Goal: Task Accomplishment & Management: Complete application form

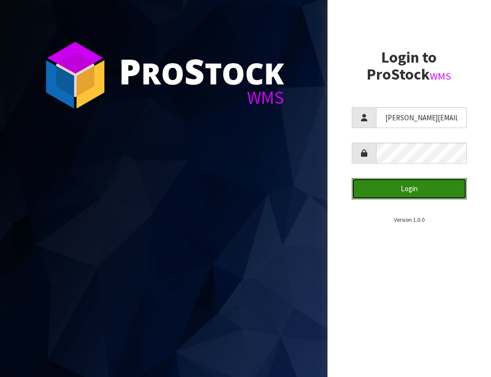
click at [394, 188] on button "Login" at bounding box center [409, 188] width 115 height 21
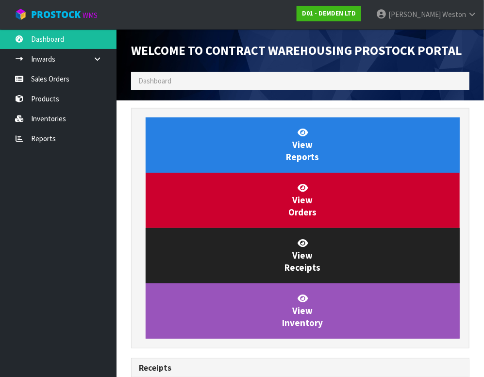
scroll to position [493, 352]
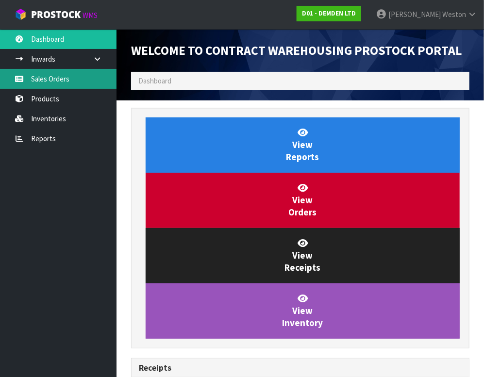
click at [49, 78] on link "Sales Orders" at bounding box center [58, 79] width 116 height 20
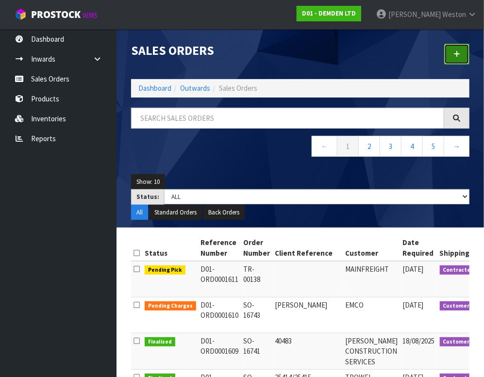
click at [458, 53] on icon at bounding box center [456, 53] width 7 height 7
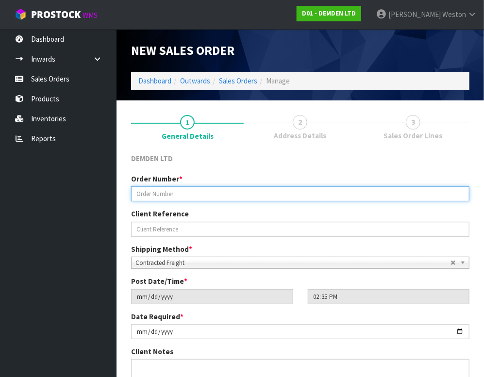
click at [180, 196] on input "text" at bounding box center [300, 193] width 338 height 15
type input "SO-16749"
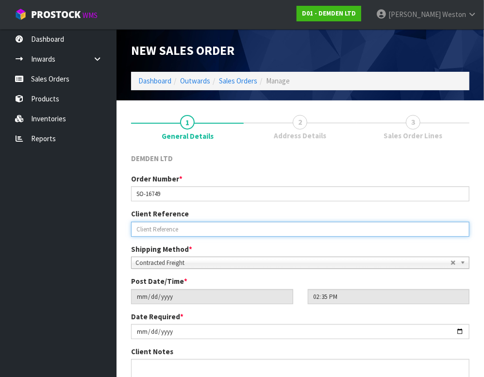
click at [179, 232] on input "text" at bounding box center [300, 229] width 338 height 15
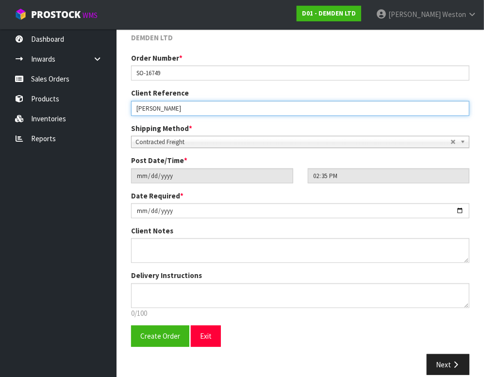
scroll to position [133, 0]
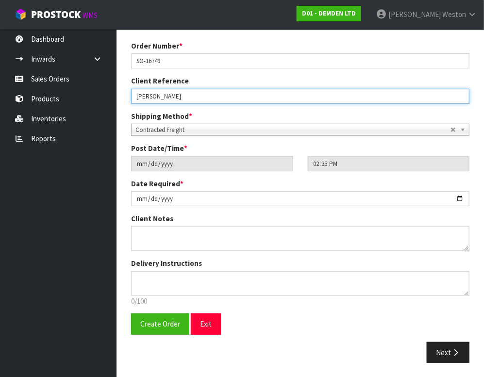
type input "[PERSON_NAME]"
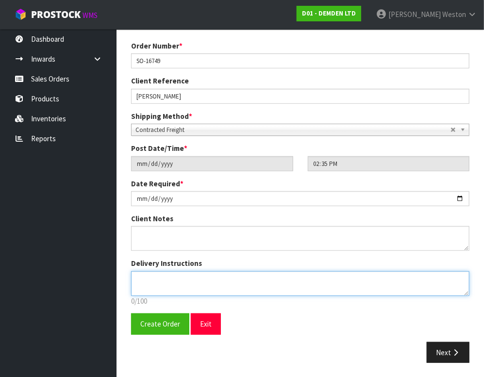
click at [176, 281] on textarea at bounding box center [300, 283] width 338 height 25
click at [161, 281] on textarea at bounding box center [300, 283] width 338 height 25
drag, startPoint x: 221, startPoint y: 278, endPoint x: 225, endPoint y: 268, distance: 10.9
click at [221, 278] on textarea at bounding box center [300, 283] width 338 height 25
type textarea "PLEASE LEAVE IN [GEOGRAPHIC_DATA] IF NOBODY HOME"
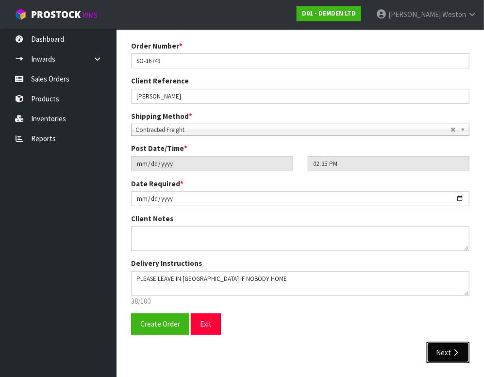
click at [446, 350] on button "Next" at bounding box center [447, 352] width 43 height 21
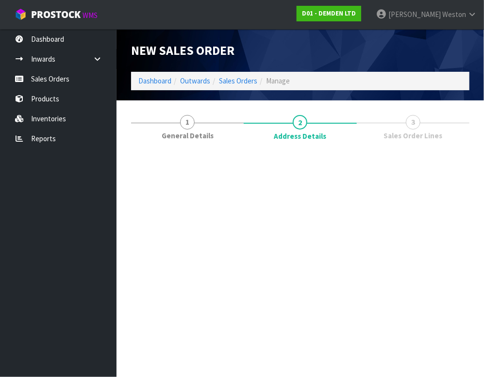
scroll to position [0, 0]
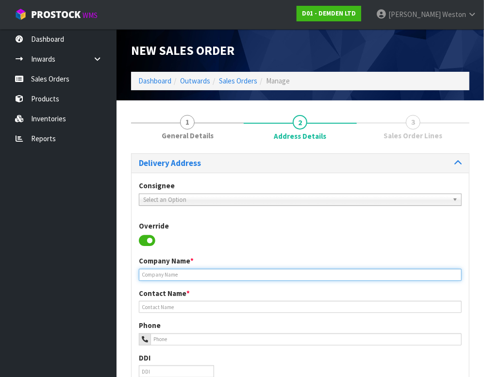
click at [174, 273] on input "text" at bounding box center [300, 275] width 323 height 12
type input "SPECIALIST CONTRACTORS"
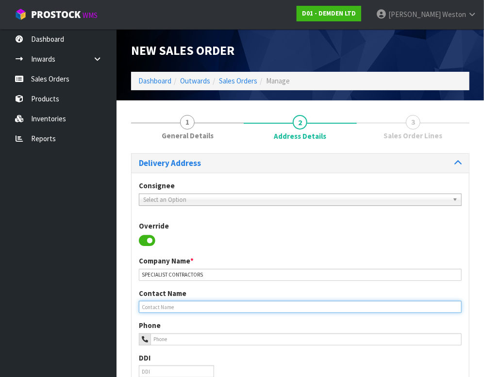
click at [172, 307] on input "text" at bounding box center [300, 307] width 323 height 12
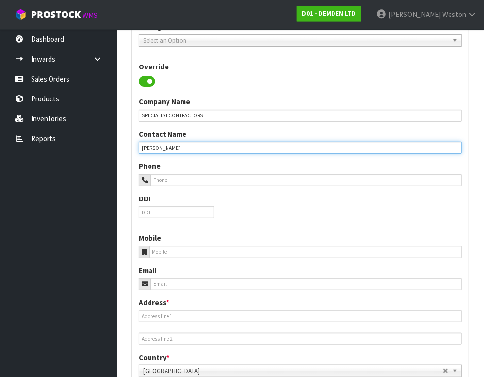
scroll to position [160, 0]
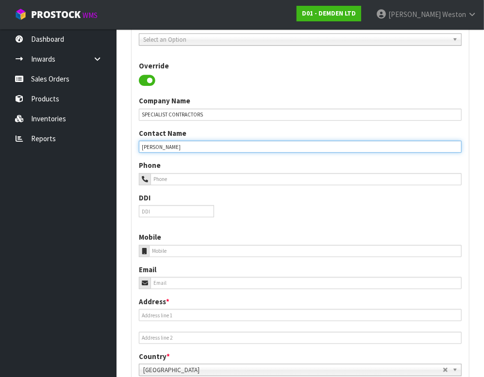
type input "[PERSON_NAME]"
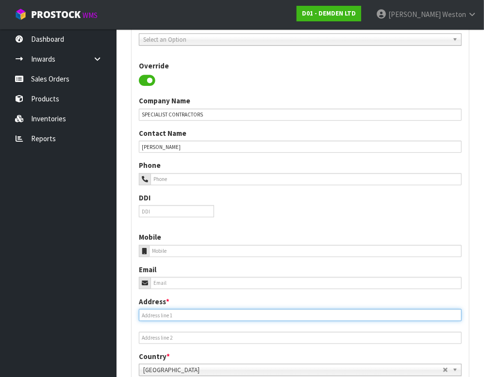
click at [163, 314] on input "text" at bounding box center [300, 315] width 323 height 12
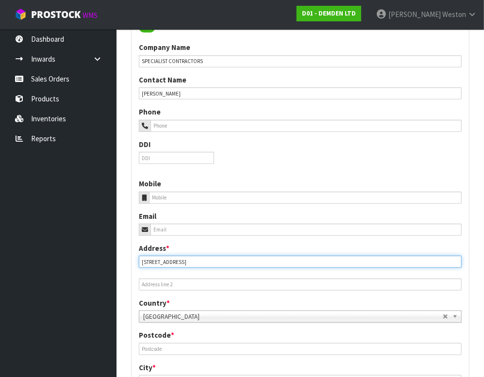
type input "[STREET_ADDRESS]"
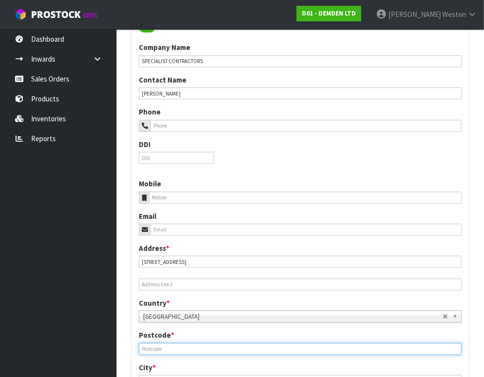
click at [158, 350] on input "text" at bounding box center [300, 349] width 323 height 12
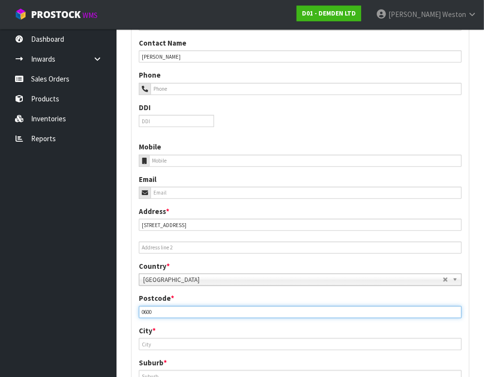
scroll to position [267, 0]
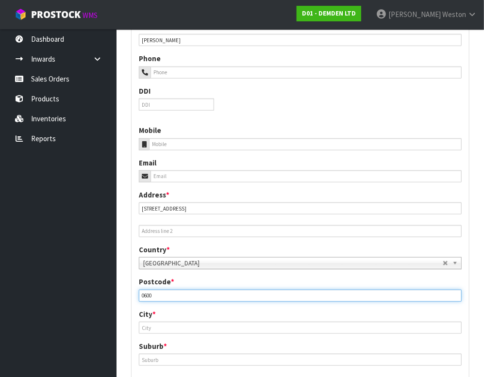
type input "0600"
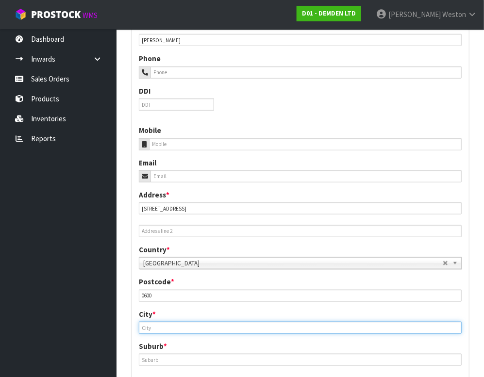
click at [150, 328] on input "text" at bounding box center [300, 328] width 323 height 12
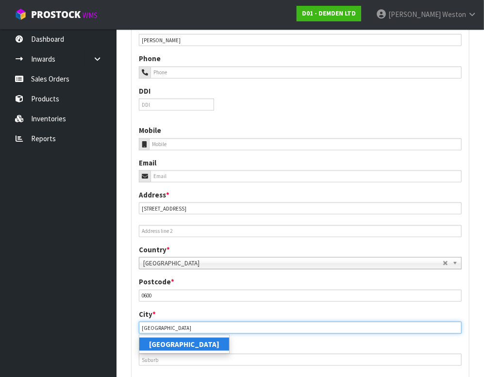
type input "[GEOGRAPHIC_DATA]"
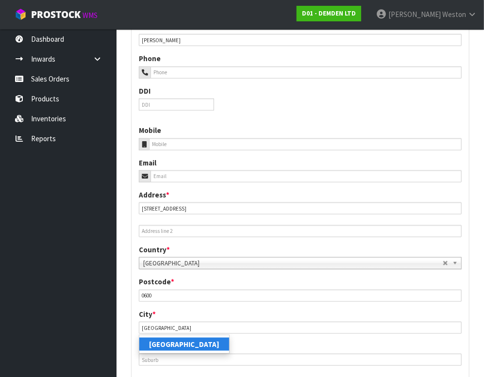
click at [167, 345] on strong "[GEOGRAPHIC_DATA]" at bounding box center [184, 344] width 70 height 9
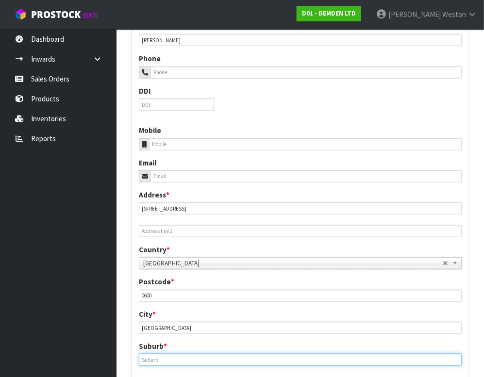
click at [160, 362] on input "text" at bounding box center [300, 360] width 323 height 12
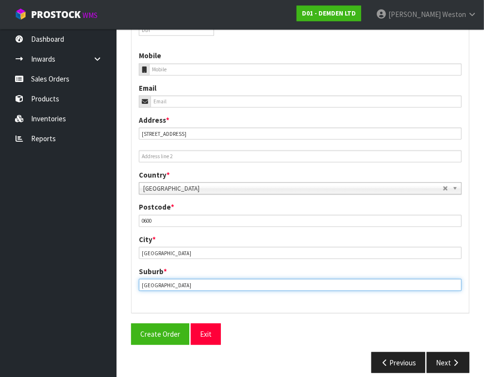
scroll to position [352, 0]
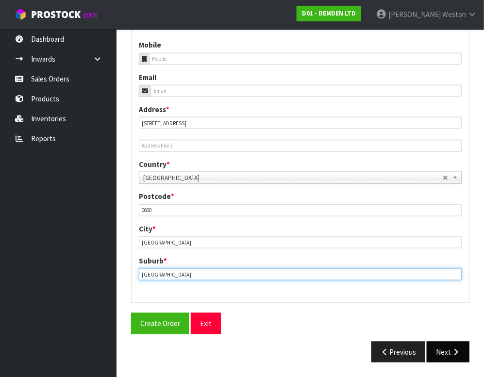
type input "[GEOGRAPHIC_DATA]"
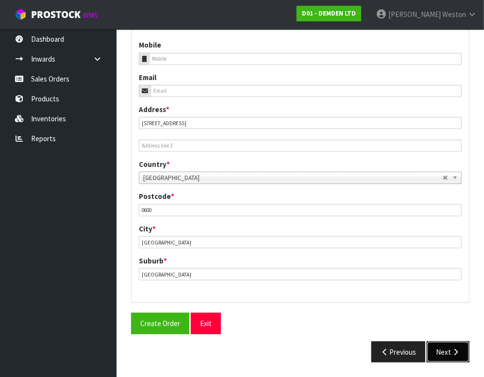
click at [442, 351] on button "Next" at bounding box center [447, 352] width 43 height 21
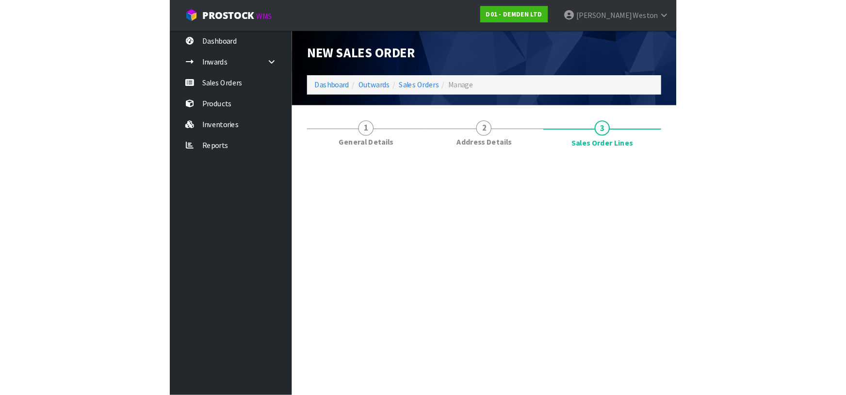
scroll to position [0, 0]
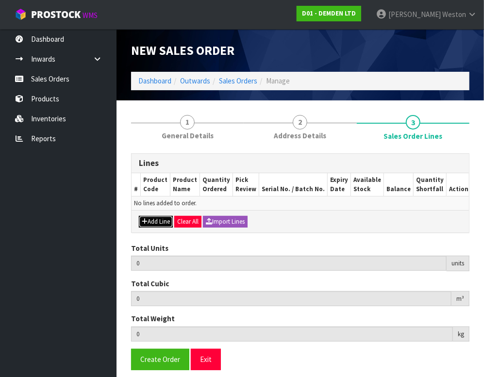
click at [163, 221] on button "Add Line" at bounding box center [156, 222] width 34 height 12
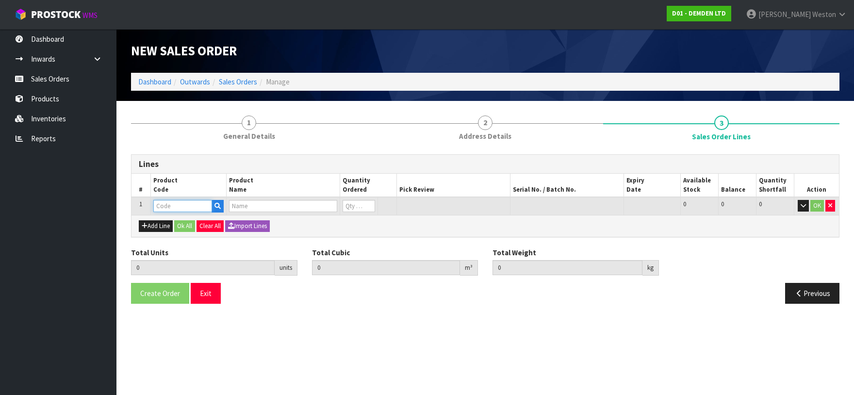
click at [170, 202] on input "text" at bounding box center [182, 206] width 59 height 12
type input "16"
click at [178, 221] on link "16 0020" at bounding box center [191, 222] width 77 height 13
type input "160020"
type input "0.000000"
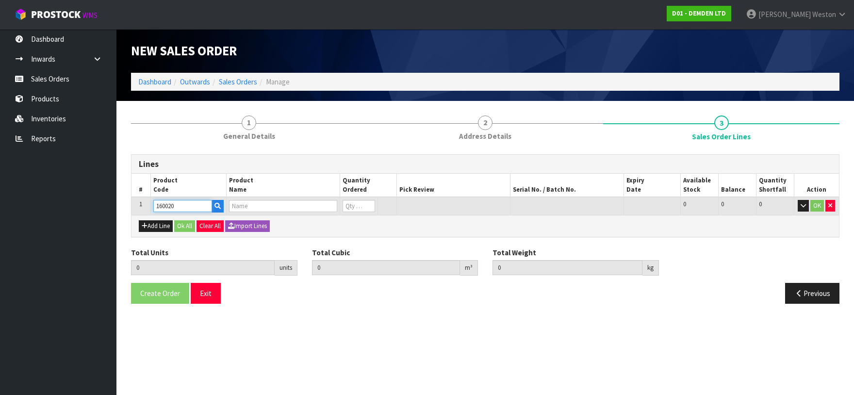
type input "0.000"
type input "XYPEX PATCH N PLUG 20KG"
type input "0"
type input "1"
type input "0.0369"
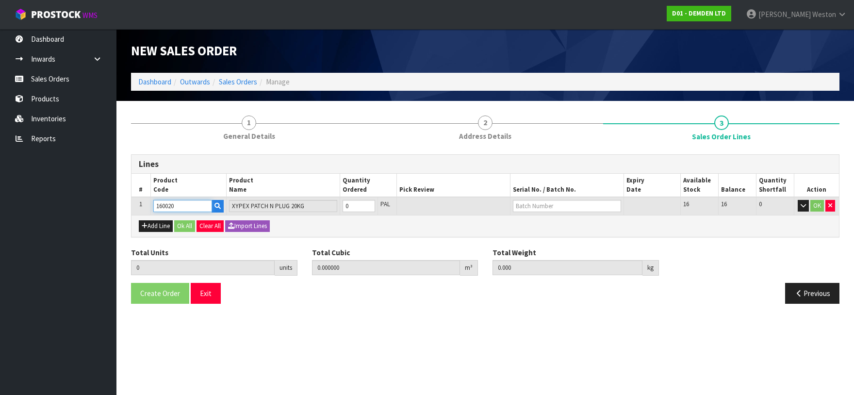
type input "20.8"
type input "1"
click at [370, 203] on input "1" at bounding box center [359, 206] width 33 height 12
click at [490, 208] on input "text" at bounding box center [567, 206] width 108 height 12
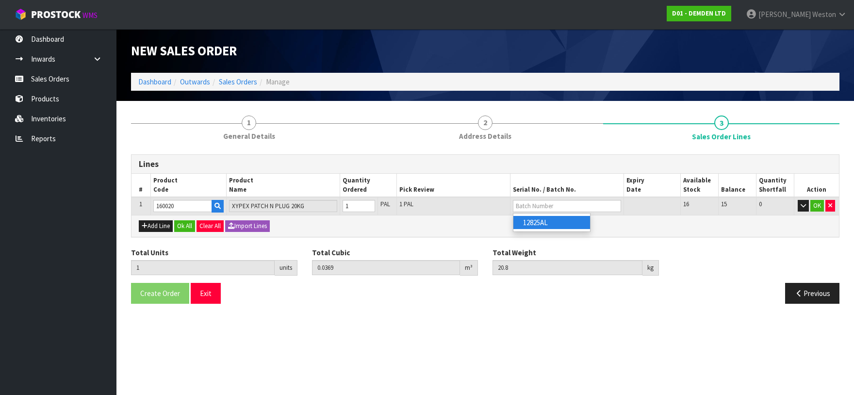
click at [490, 222] on link "12825AL" at bounding box center [551, 222] width 77 height 13
type input "12825AL"
click at [490, 203] on button "OK" at bounding box center [817, 206] width 14 height 12
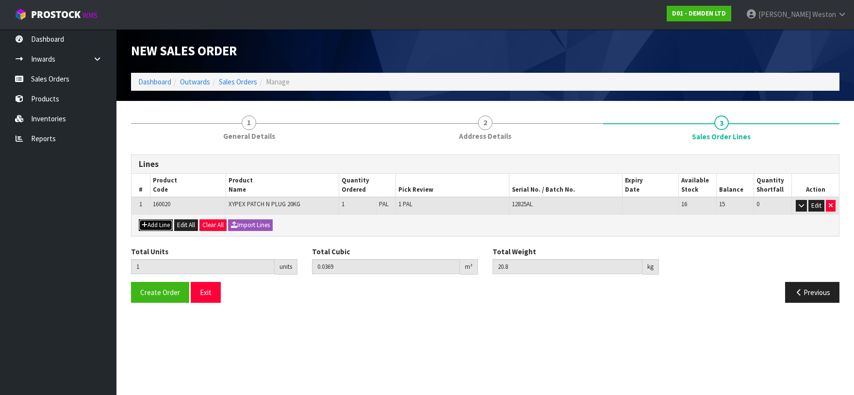
click at [152, 224] on button "Add Line" at bounding box center [156, 225] width 34 height 12
type input "0"
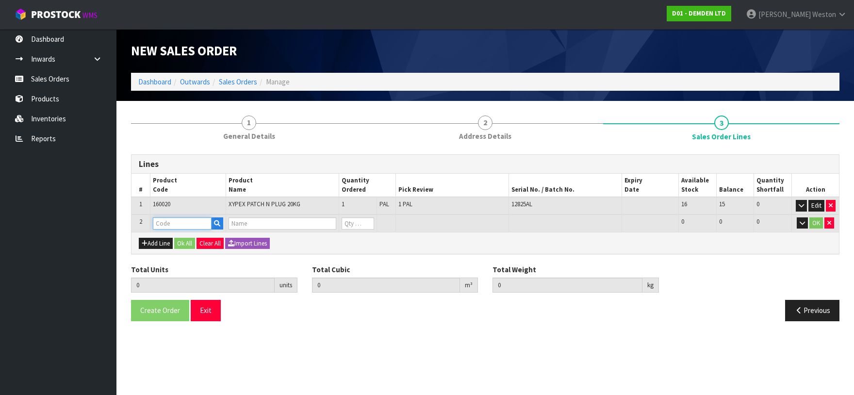
click at [159, 222] on input "text" at bounding box center [182, 223] width 59 height 12
type input "20"
click at [184, 239] on strong "20" at bounding box center [182, 239] width 8 height 9
type input "200020"
type input "1"
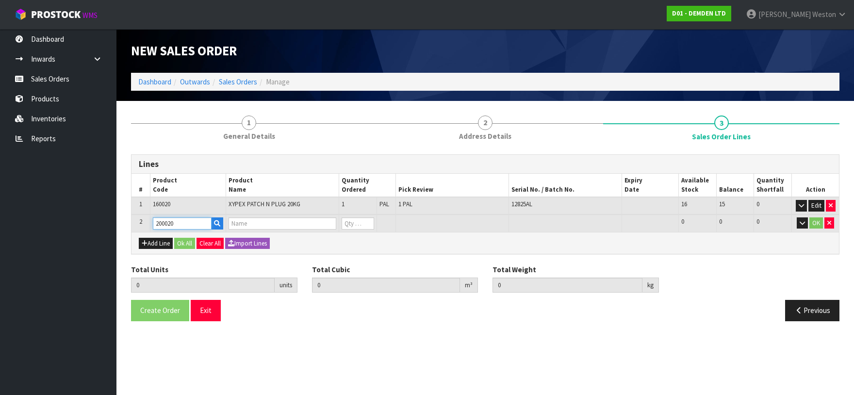
type input "0.0369"
type input "20.8"
type input "KUNISEAL 20 LM"
type input "0"
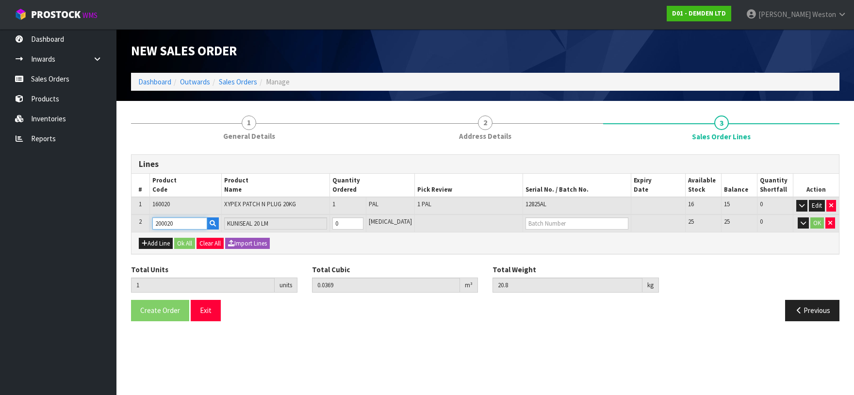
type input "2"
type input "0.048564"
type input "29.42"
type input "1"
click at [363, 221] on input "1" at bounding box center [347, 223] width 31 height 12
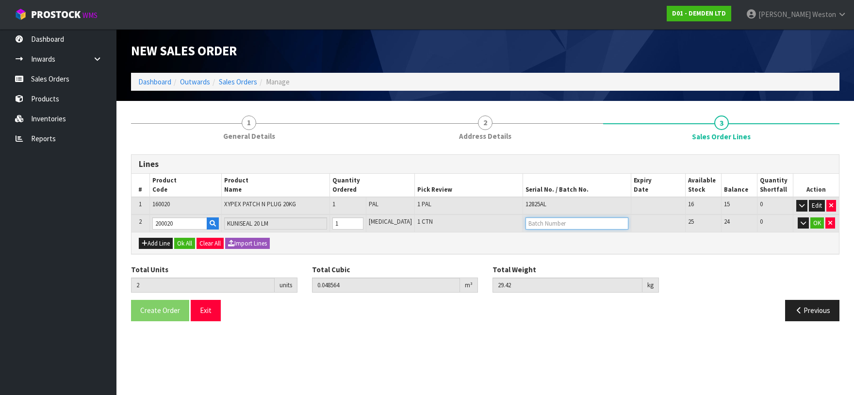
click at [490, 225] on input "text" at bounding box center [576, 223] width 103 height 12
click at [490, 239] on link "H-401" at bounding box center [550, 239] width 77 height 13
type input "H-401"
click at [490, 220] on button "OK" at bounding box center [817, 223] width 14 height 12
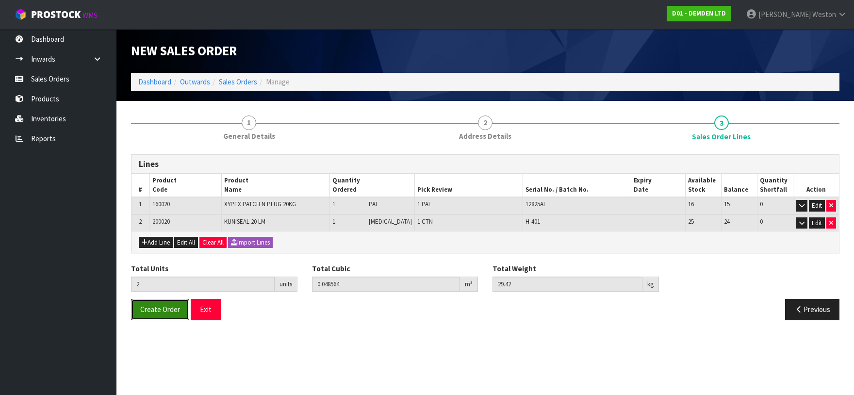
click at [171, 309] on span "Create Order" at bounding box center [160, 309] width 40 height 9
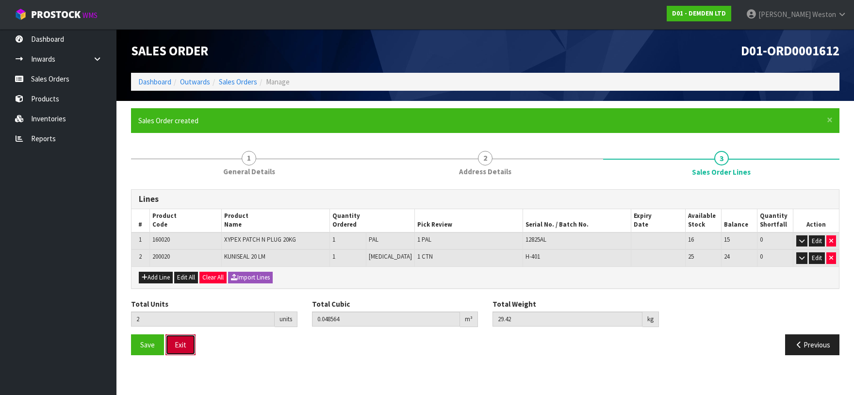
click at [180, 343] on button "Exit" at bounding box center [180, 344] width 30 height 21
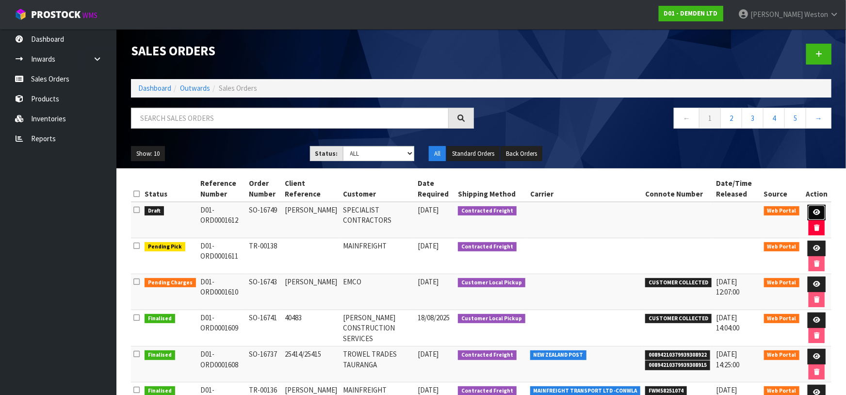
click at [490, 210] on icon at bounding box center [816, 212] width 7 height 6
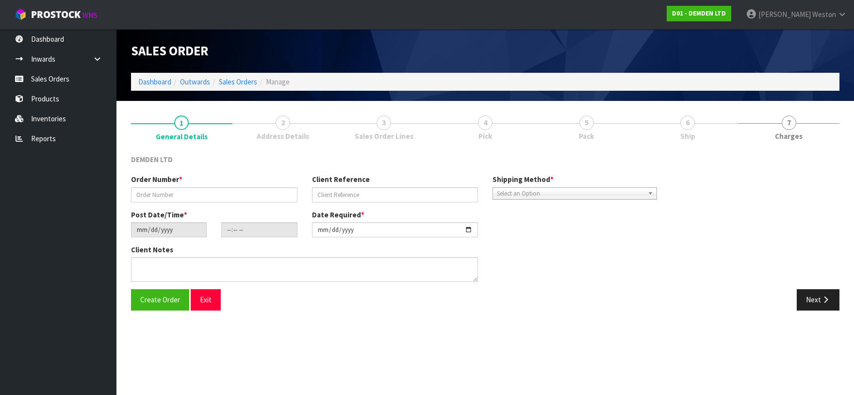
type input "SO-16749"
type input "[PERSON_NAME]"
type input "[DATE]"
type input "14:35:00.000"
type input "[DATE]"
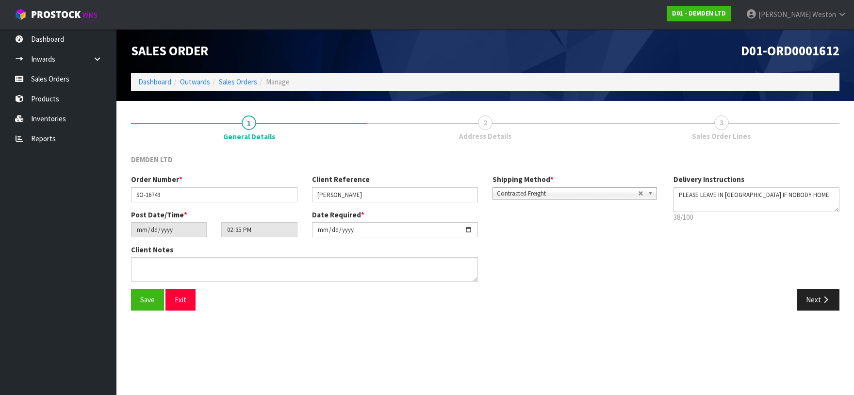
click at [484, 123] on span "2" at bounding box center [485, 122] width 15 height 15
click at [488, 123] on span "2" at bounding box center [485, 122] width 15 height 15
click at [490, 120] on span "3" at bounding box center [721, 122] width 15 height 15
click at [487, 128] on span "2" at bounding box center [485, 122] width 15 height 15
click at [490, 296] on button "Next" at bounding box center [818, 299] width 43 height 21
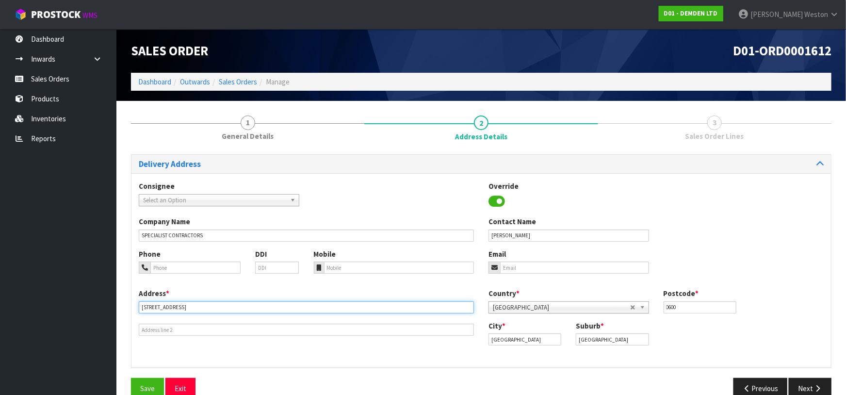
click at [200, 309] on input "[STREET_ADDRESS]" at bounding box center [306, 307] width 335 height 12
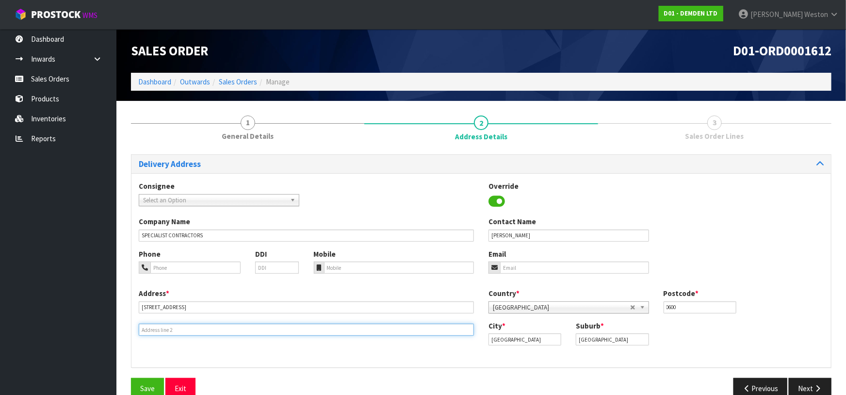
click at [180, 329] on input "text" at bounding box center [306, 330] width 335 height 12
type input "PLEASE LEAVE IN [GEOGRAPHIC_DATA] IF NOBODY HOME"
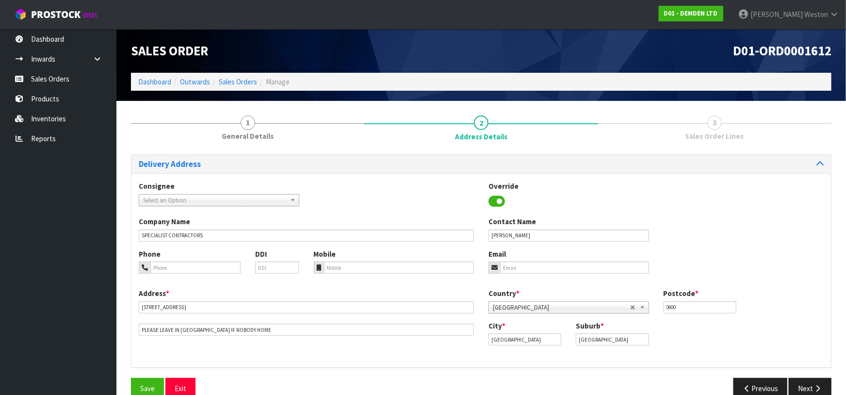
click at [314, 353] on div "Address * [STREET_ADDRESS] IF NOBODY HOME Country * [GEOGRAPHIC_DATA] [GEOGRAPH…" at bounding box center [481, 324] width 700 height 72
click at [145, 376] on span "Save" at bounding box center [147, 388] width 15 height 9
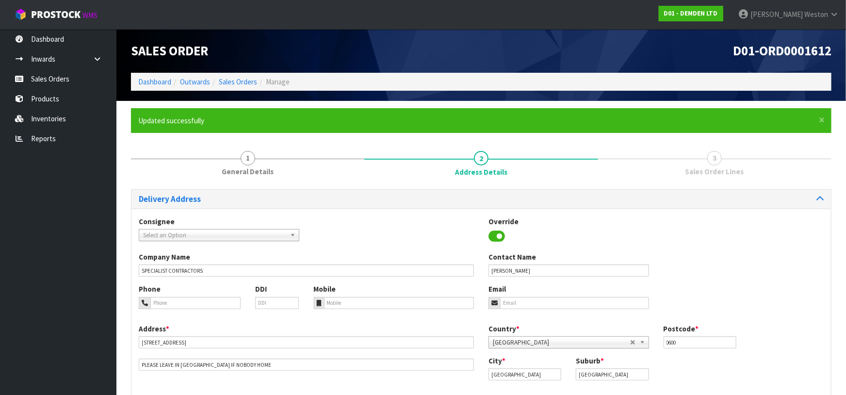
click at [490, 159] on span "3" at bounding box center [714, 158] width 15 height 15
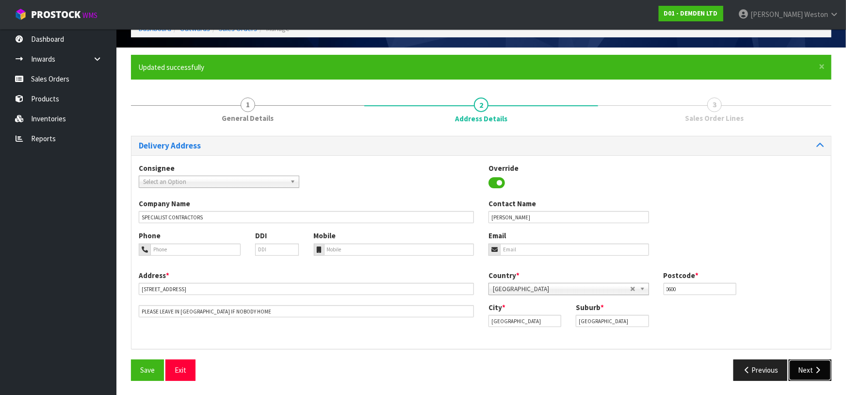
click at [490, 369] on button "Next" at bounding box center [810, 369] width 43 height 21
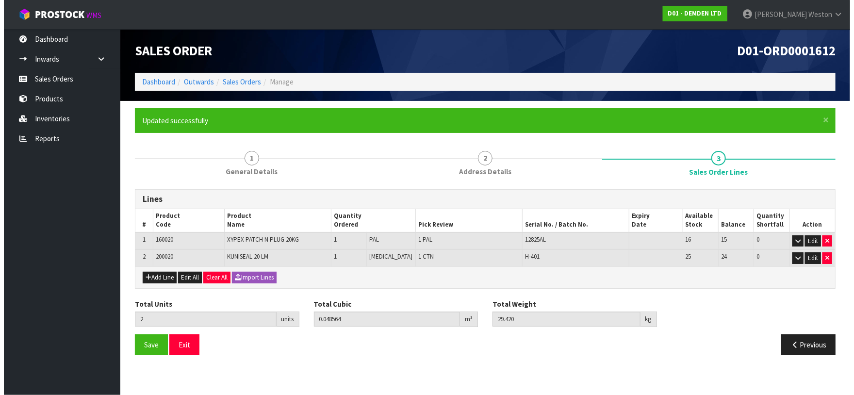
scroll to position [0, 0]
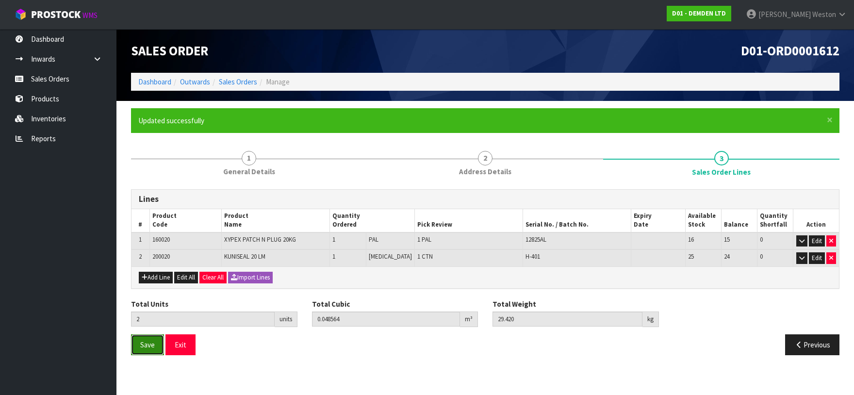
click at [144, 342] on span "Save" at bounding box center [147, 344] width 15 height 9
click at [184, 342] on button "Exit" at bounding box center [180, 344] width 30 height 21
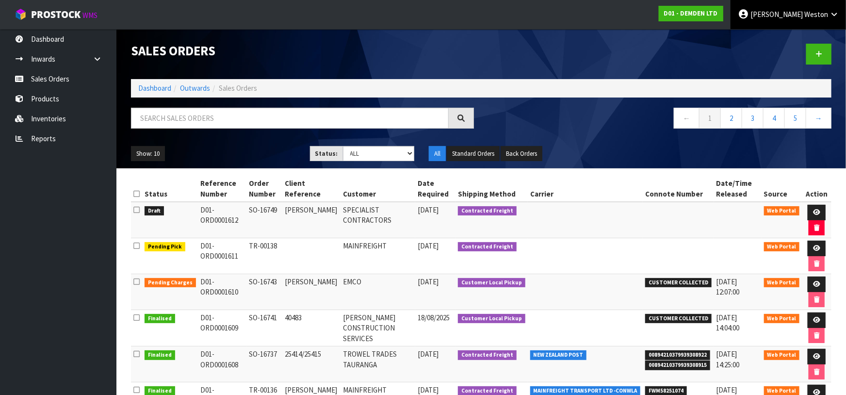
click at [490, 11] on span "Weston" at bounding box center [816, 14] width 24 height 9
click at [490, 37] on link "Logout" at bounding box center [807, 38] width 77 height 13
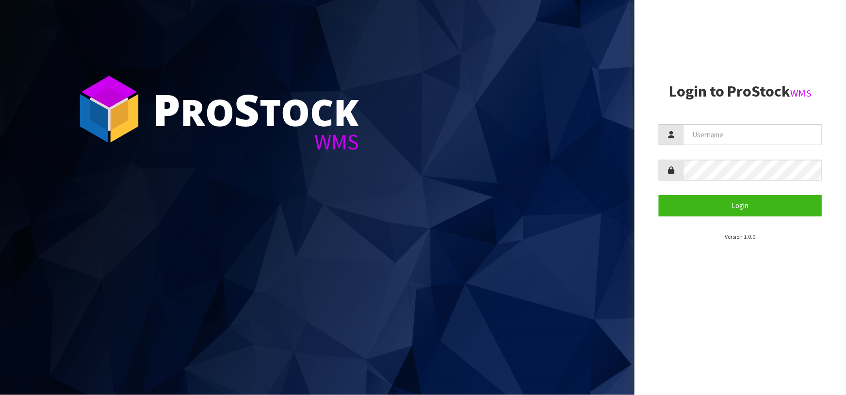
type input "[PERSON_NAME][EMAIL_ADDRESS][DOMAIN_NAME]"
